Goal: Task Accomplishment & Management: Use online tool/utility

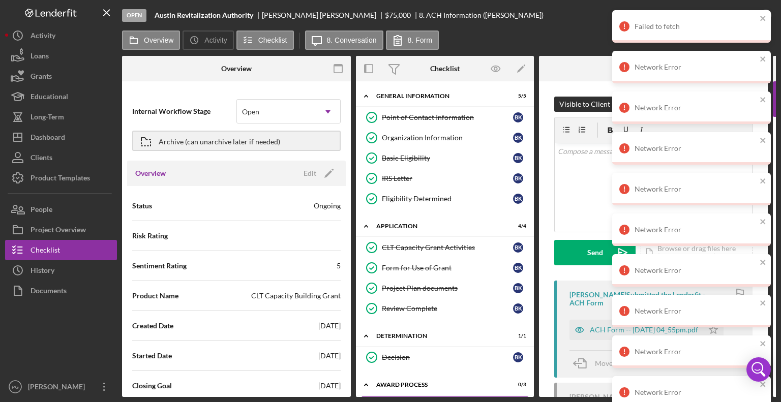
scroll to position [9, 0]
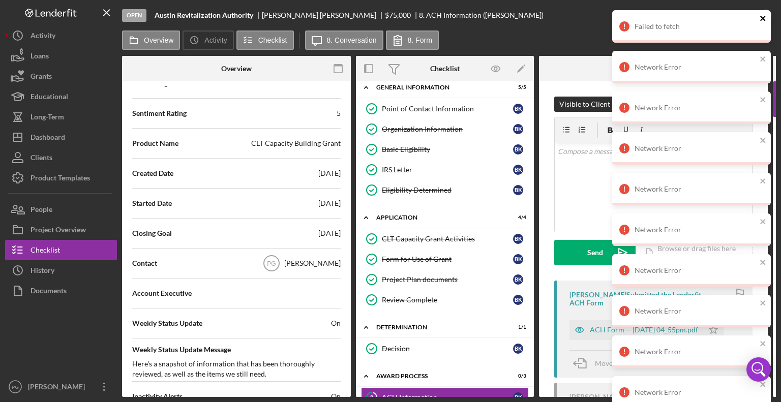
click at [760, 17] on icon "close" at bounding box center [762, 18] width 5 height 5
click at [760, 18] on icon "close" at bounding box center [762, 18] width 7 height 8
click at [758, 43] on div "Network Error" at bounding box center [691, 26] width 159 height 33
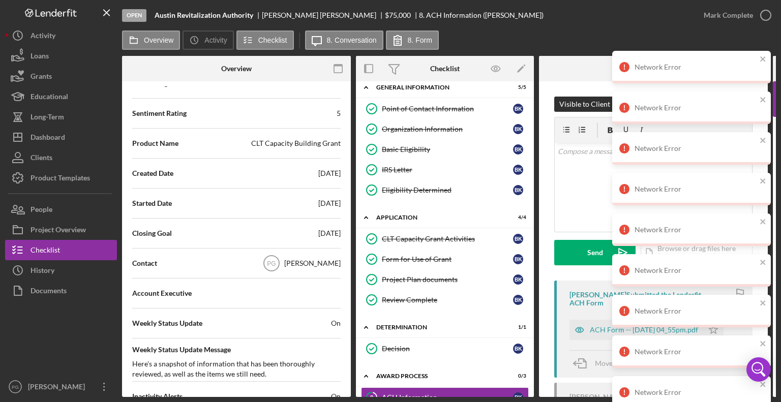
click at [757, 58] on div "Network Error" at bounding box center [691, 67] width 159 height 33
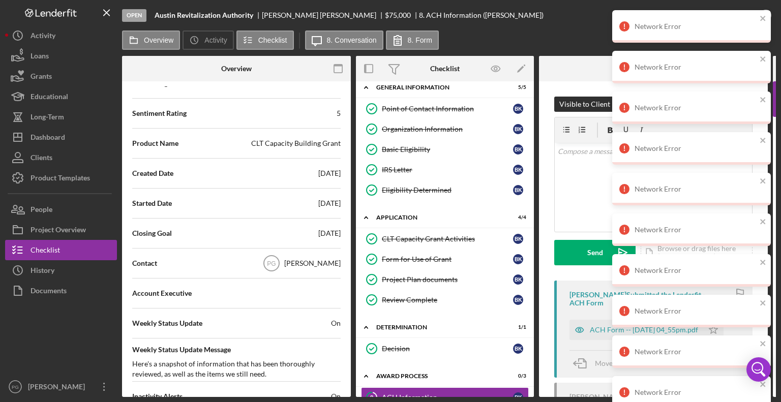
click at [758, 43] on div "Network Error" at bounding box center [691, 26] width 159 height 33
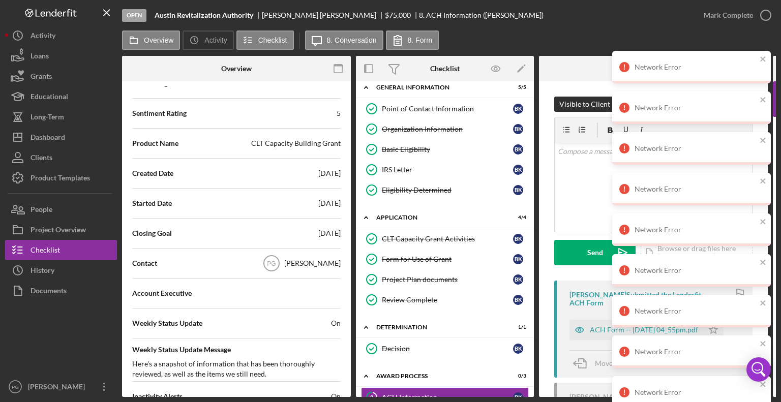
click at [758, 60] on div "Network Error Network Error Network Error Network Error Network Error Network E…" at bounding box center [691, 376] width 163 height 736
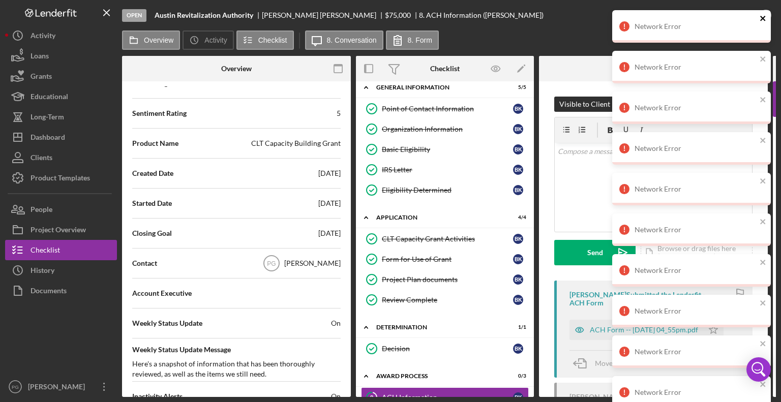
click at [760, 20] on icon "close" at bounding box center [762, 18] width 5 height 5
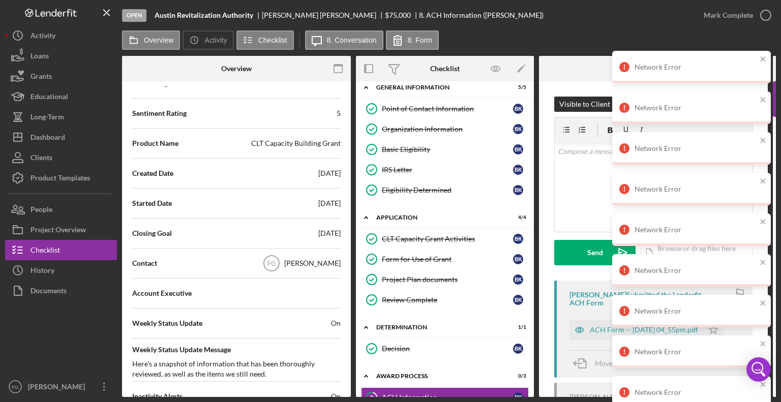
click at [763, 54] on div "Network Error" at bounding box center [691, 67] width 159 height 33
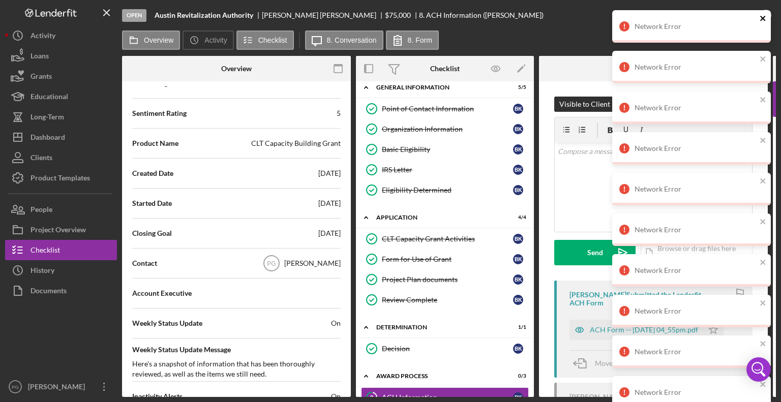
click at [760, 55] on div "Network Error Network Error Network Error Network Error Network Error Network E…" at bounding box center [691, 315] width 163 height 614
